Goal: Check status: Check status

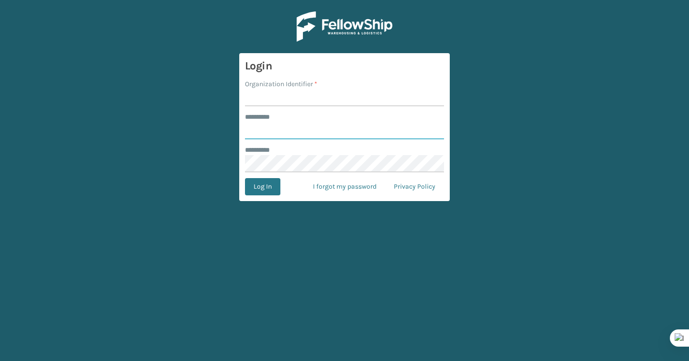
type input "*******"
click at [270, 95] on input "Organization Identifier *" at bounding box center [344, 97] width 199 height 17
type input "Brightech"
click at [259, 187] on button "Log In" at bounding box center [262, 186] width 35 height 17
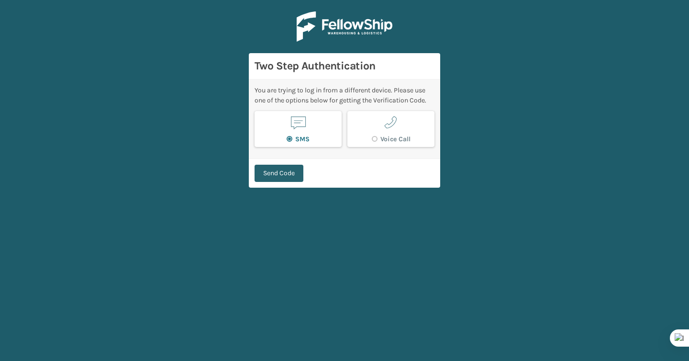
click at [291, 171] on button "Send Code" at bounding box center [278, 172] width 49 height 17
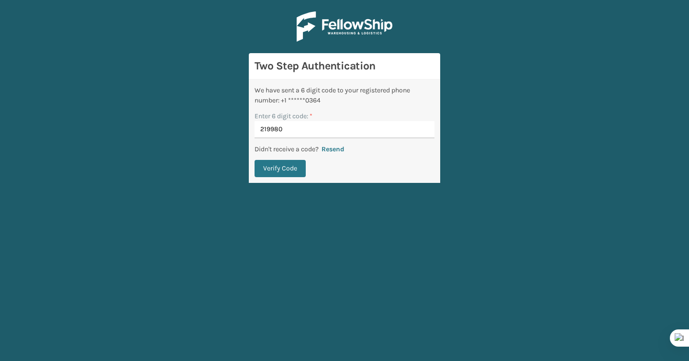
type input "219980"
click at [254, 160] on button "Verify Code" at bounding box center [279, 168] width 51 height 17
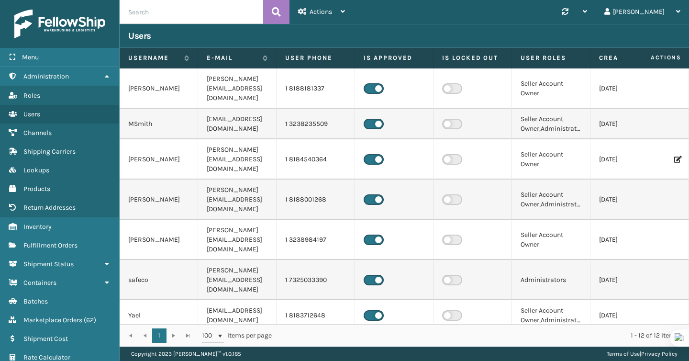
click at [164, 17] on input "text" at bounding box center [191, 12] width 143 height 24
paste input "109011216645120"
type input "109011216645120"
click at [57, 316] on span "Marketplace Orders" at bounding box center [52, 320] width 59 height 8
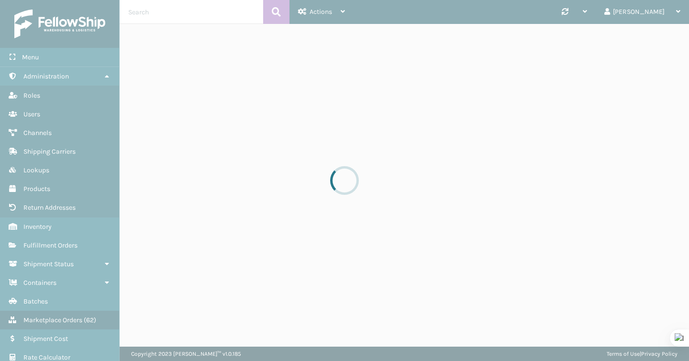
click at [166, 19] on div at bounding box center [344, 180] width 689 height 361
click at [165, 16] on div at bounding box center [344, 180] width 689 height 361
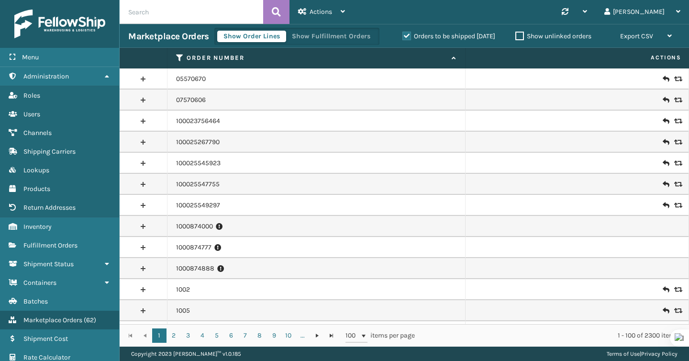
click at [160, 12] on input "text" at bounding box center [191, 12] width 143 height 24
paste input "109011216645120"
type input "109011216645120"
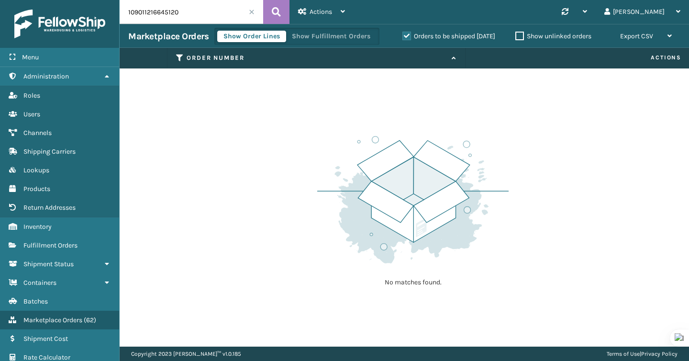
click at [404, 35] on label "Orders to be shipped [DATE]" at bounding box center [448, 36] width 93 height 8
click at [403, 35] on input "Orders to be shipped [DATE]" at bounding box center [402, 34] width 0 height 6
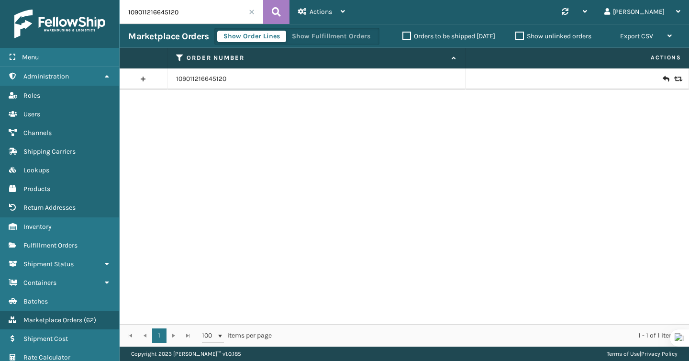
click at [192, 84] on td "109011216645120" at bounding box center [316, 78] width 298 height 21
click at [192, 82] on link "109011216645120" at bounding box center [201, 79] width 50 height 10
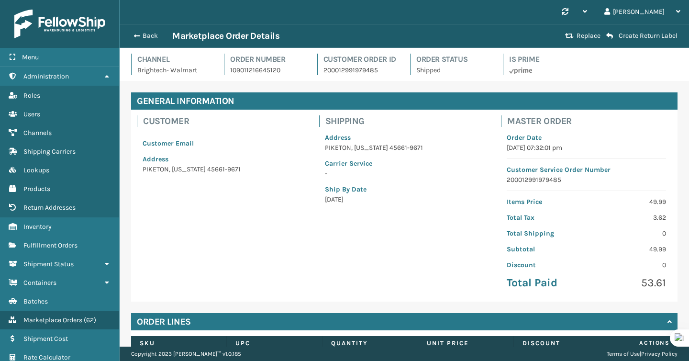
scroll to position [94, 0]
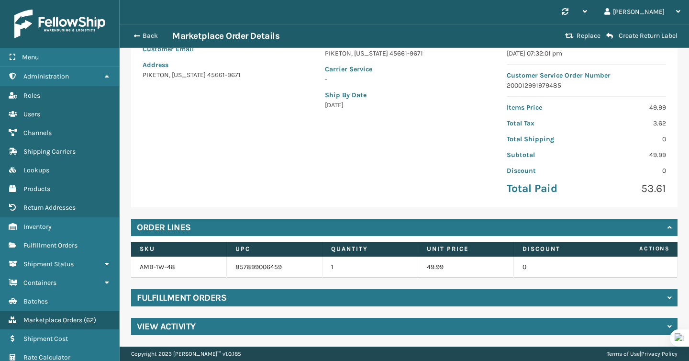
click at [262, 293] on div "Fulfillment Orders" at bounding box center [404, 297] width 546 height 17
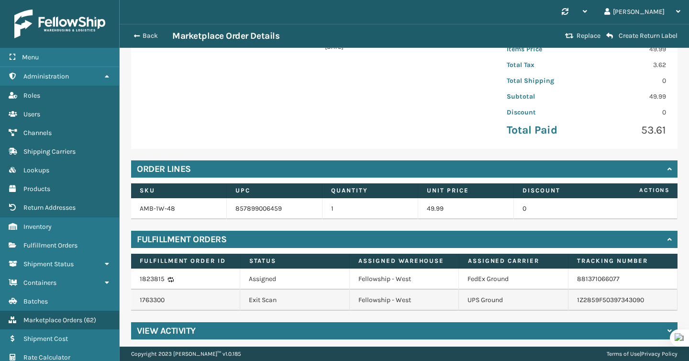
scroll to position [157, 0]
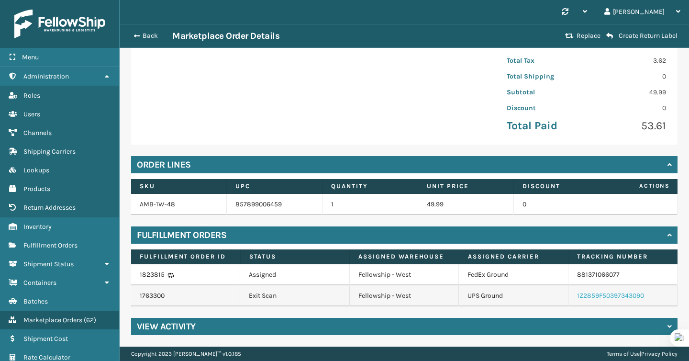
click at [602, 295] on link "1Z2859F50397343090" at bounding box center [610, 295] width 67 height 8
click at [599, 274] on link "881371066077" at bounding box center [598, 274] width 43 height 8
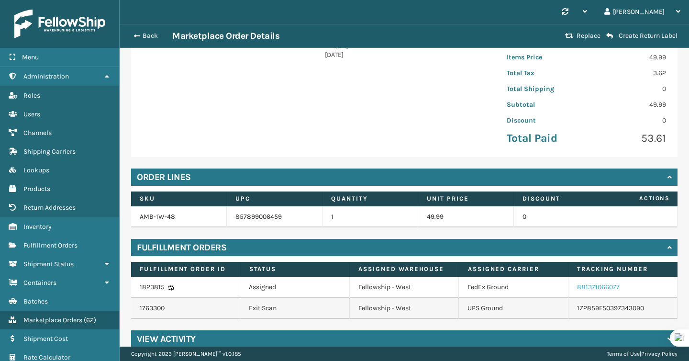
scroll to position [0, 0]
